Goal: Task Accomplishment & Management: Manage account settings

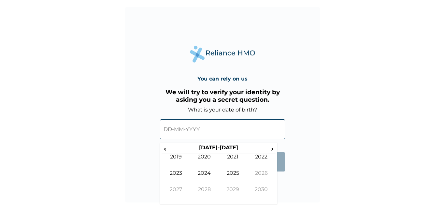
click at [168, 130] on input "text" at bounding box center [222, 129] width 125 height 20
click at [167, 148] on span "‹" at bounding box center [165, 148] width 7 height 8
click at [169, 147] on th "2010-2019" at bounding box center [218, 148] width 100 height 9
click at [165, 148] on span "‹" at bounding box center [165, 148] width 7 height 8
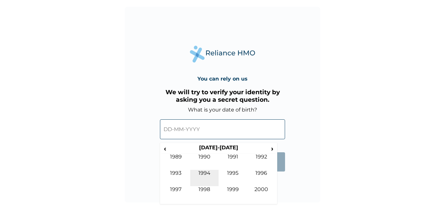
click at [203, 174] on td "1994" at bounding box center [204, 178] width 29 height 16
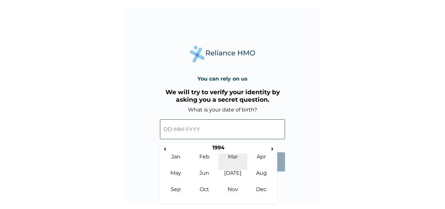
click at [242, 160] on td "Mar" at bounding box center [233, 161] width 29 height 16
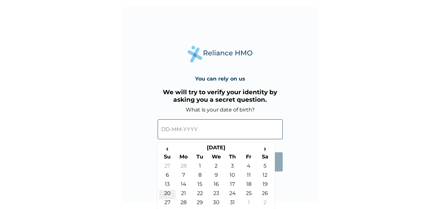
click at [165, 193] on td "20" at bounding box center [167, 194] width 16 height 9
type input "20-03-1994"
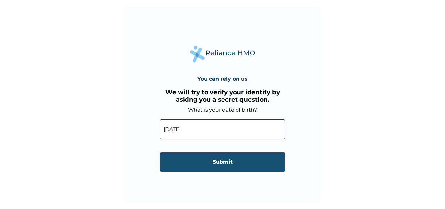
click at [214, 158] on input "Submit" at bounding box center [222, 161] width 125 height 19
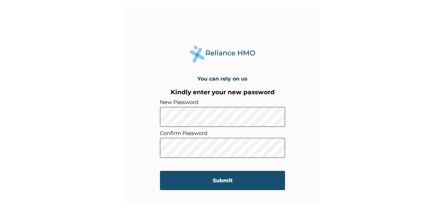
click at [225, 180] on input "Submit" at bounding box center [222, 180] width 125 height 19
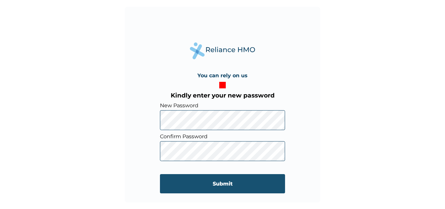
click at [228, 185] on input "Submit" at bounding box center [222, 183] width 125 height 19
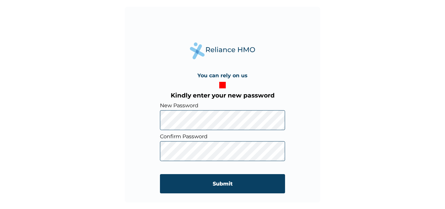
click at [155, 121] on div "You can rely on us Kindly enter your new password New Password Confirm Password…" at bounding box center [222, 104] width 195 height 195
click at [148, 151] on div "You can rely on us Kindly enter your new password New Password Confirm Password…" at bounding box center [222, 104] width 195 height 195
click at [145, 152] on div "You can rely on us Kindly enter your new password New Password Confirm Password…" at bounding box center [222, 104] width 195 height 195
click at [121, 125] on div "You can rely on us Kindly enter your new password New Password Confirm Password…" at bounding box center [222, 104] width 445 height 209
click at [152, 155] on div "You can rely on us Kindly enter your new password New Password Confirm Password…" at bounding box center [222, 104] width 195 height 195
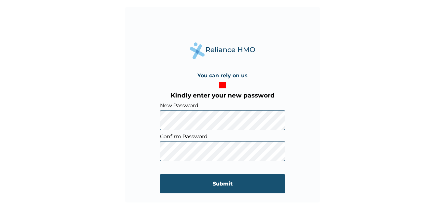
click at [228, 184] on input "Submit" at bounding box center [222, 183] width 125 height 19
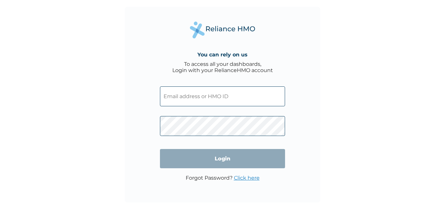
type input "BEP/10016/A"
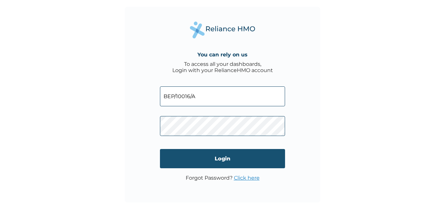
click at [211, 162] on input "Login" at bounding box center [222, 158] width 125 height 19
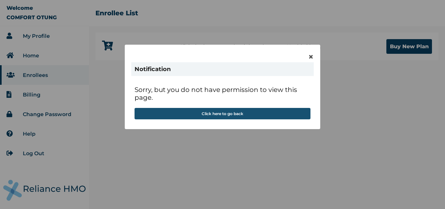
click at [231, 114] on button "Click here to go back" at bounding box center [222, 113] width 176 height 11
